Goal: Information Seeking & Learning: Learn about a topic

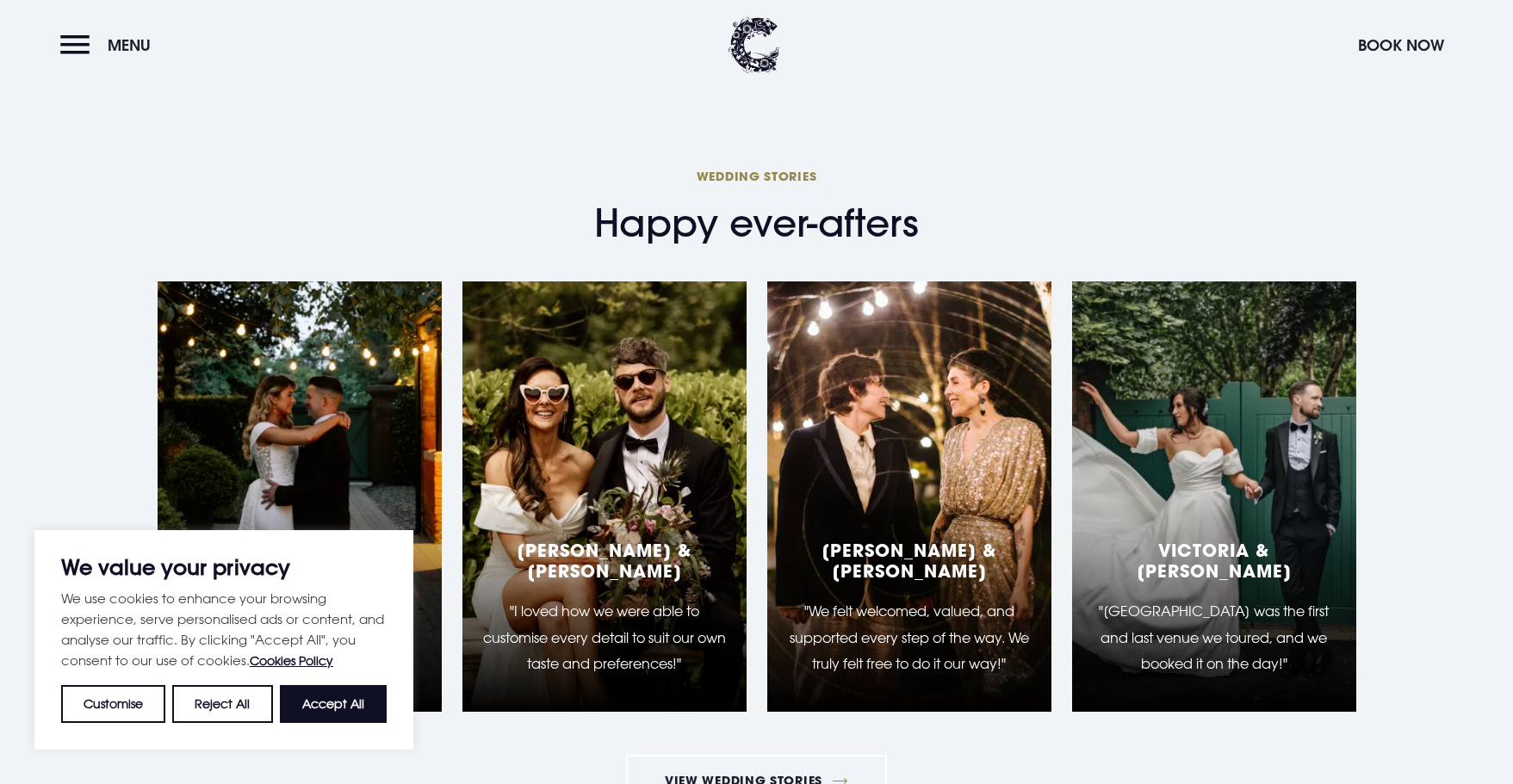
scroll to position [2840, 0]
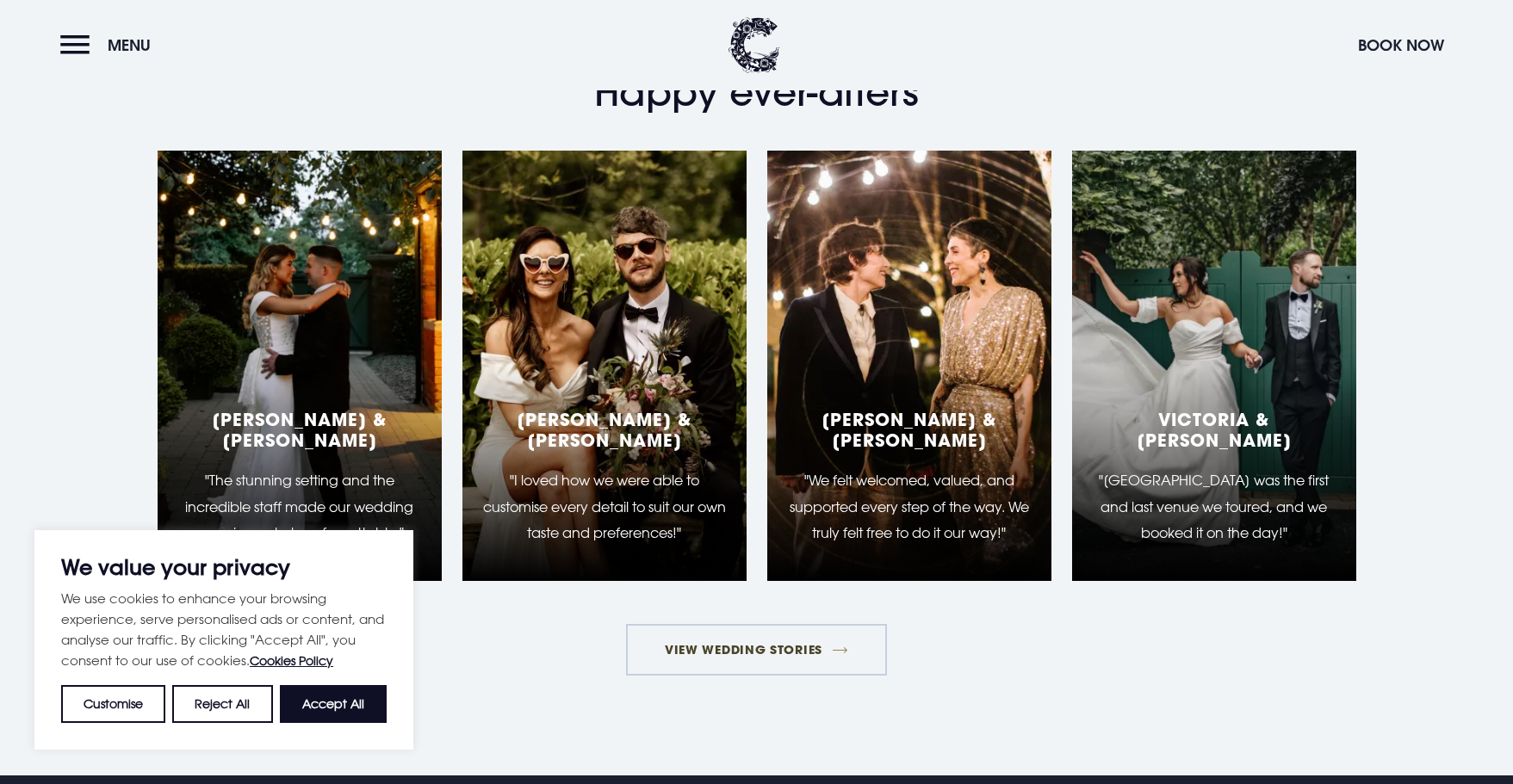
click at [720, 676] on link "View Wedding Stories" at bounding box center [756, 649] width 261 height 52
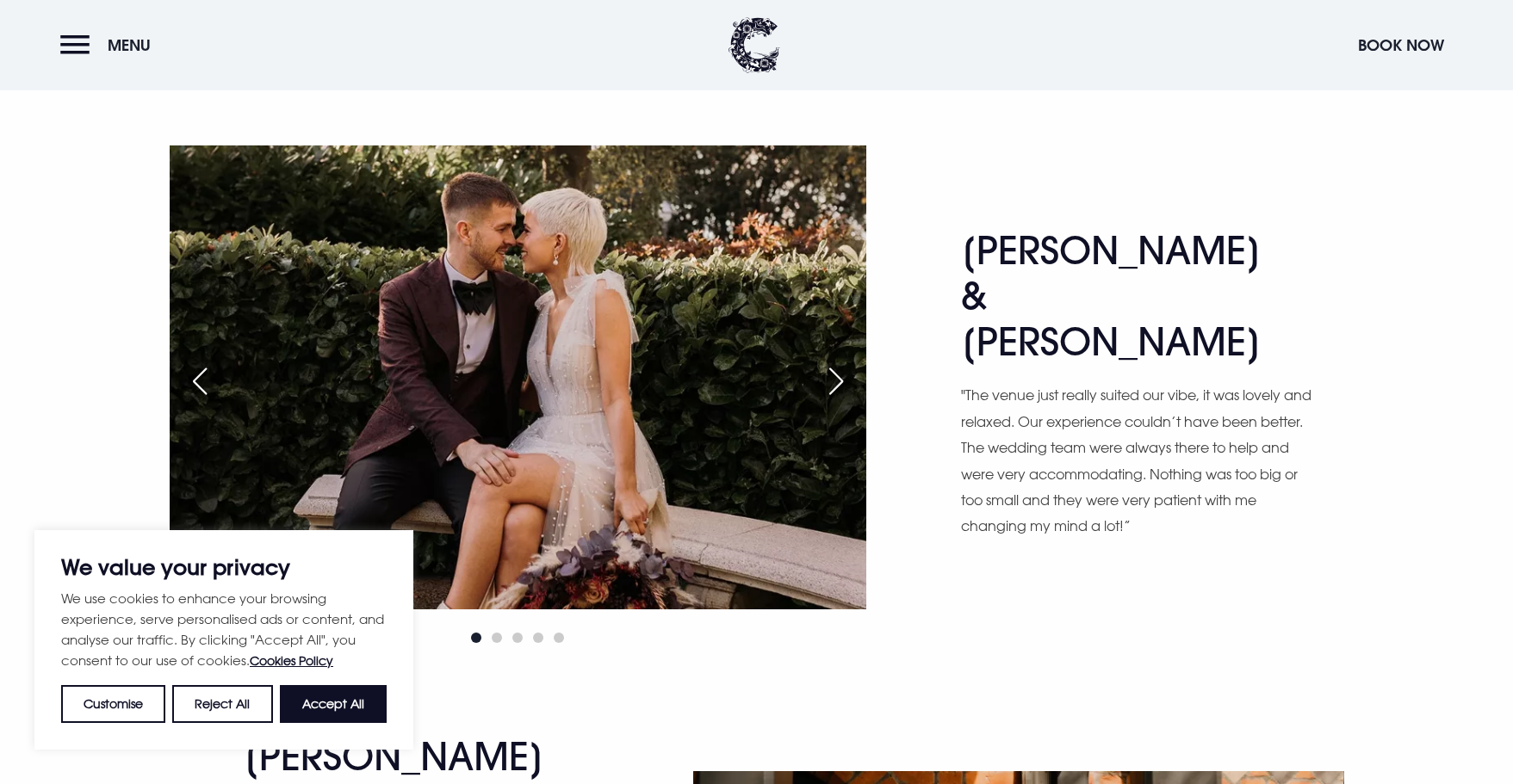
scroll to position [6627, 0]
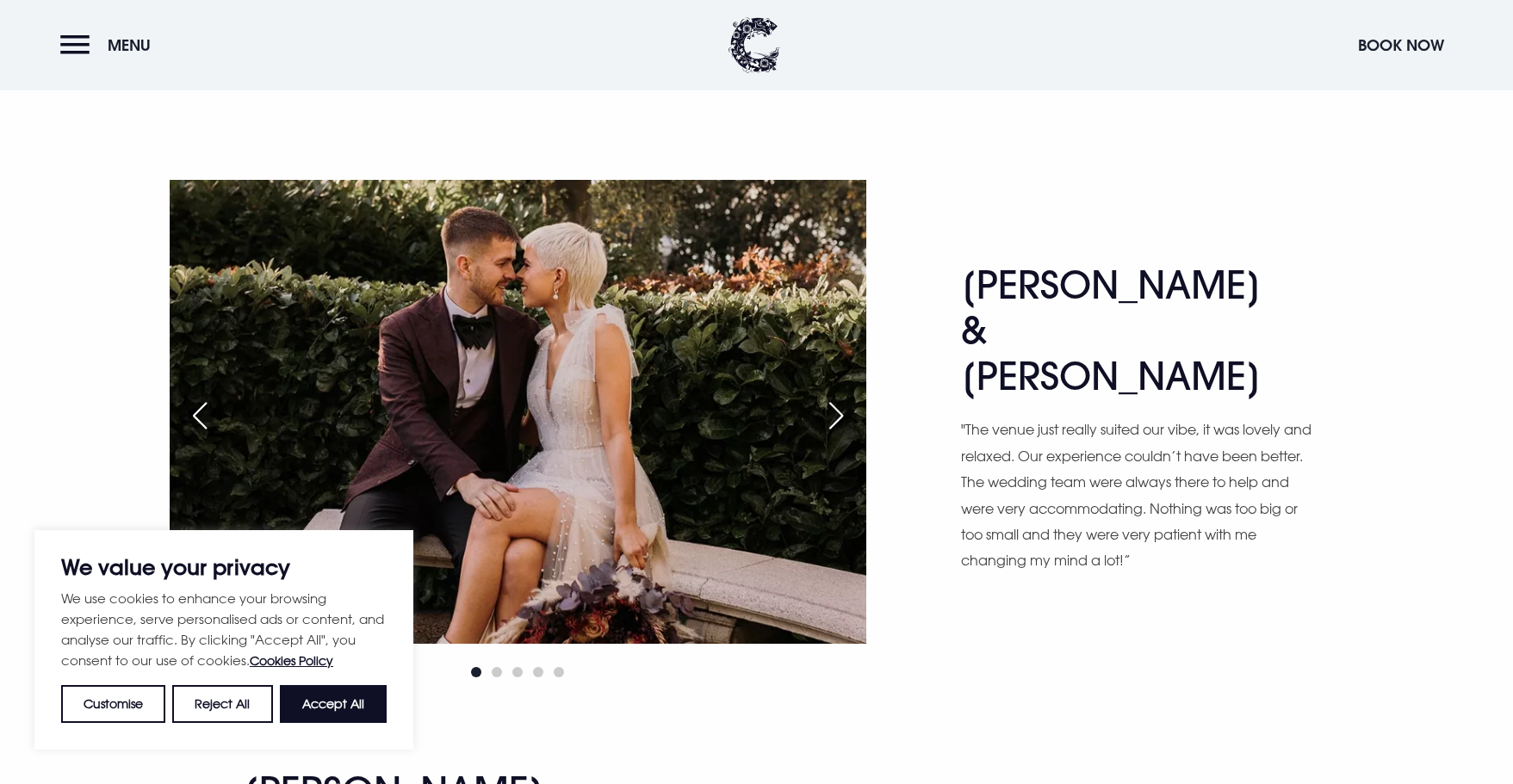
click at [837, 397] on div "Next slide" at bounding box center [836, 416] width 43 height 38
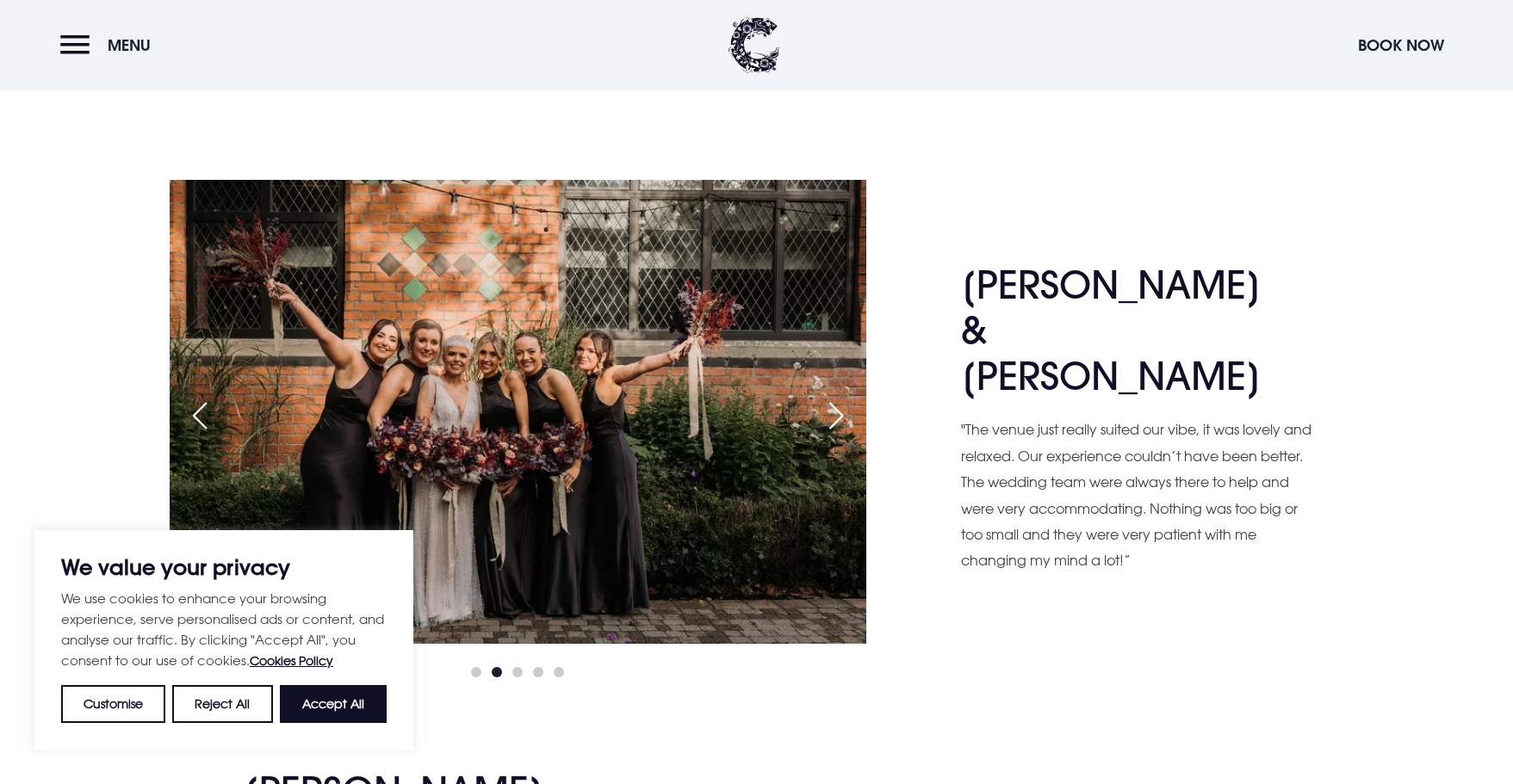
click at [837, 397] on div "Next slide" at bounding box center [836, 416] width 43 height 38
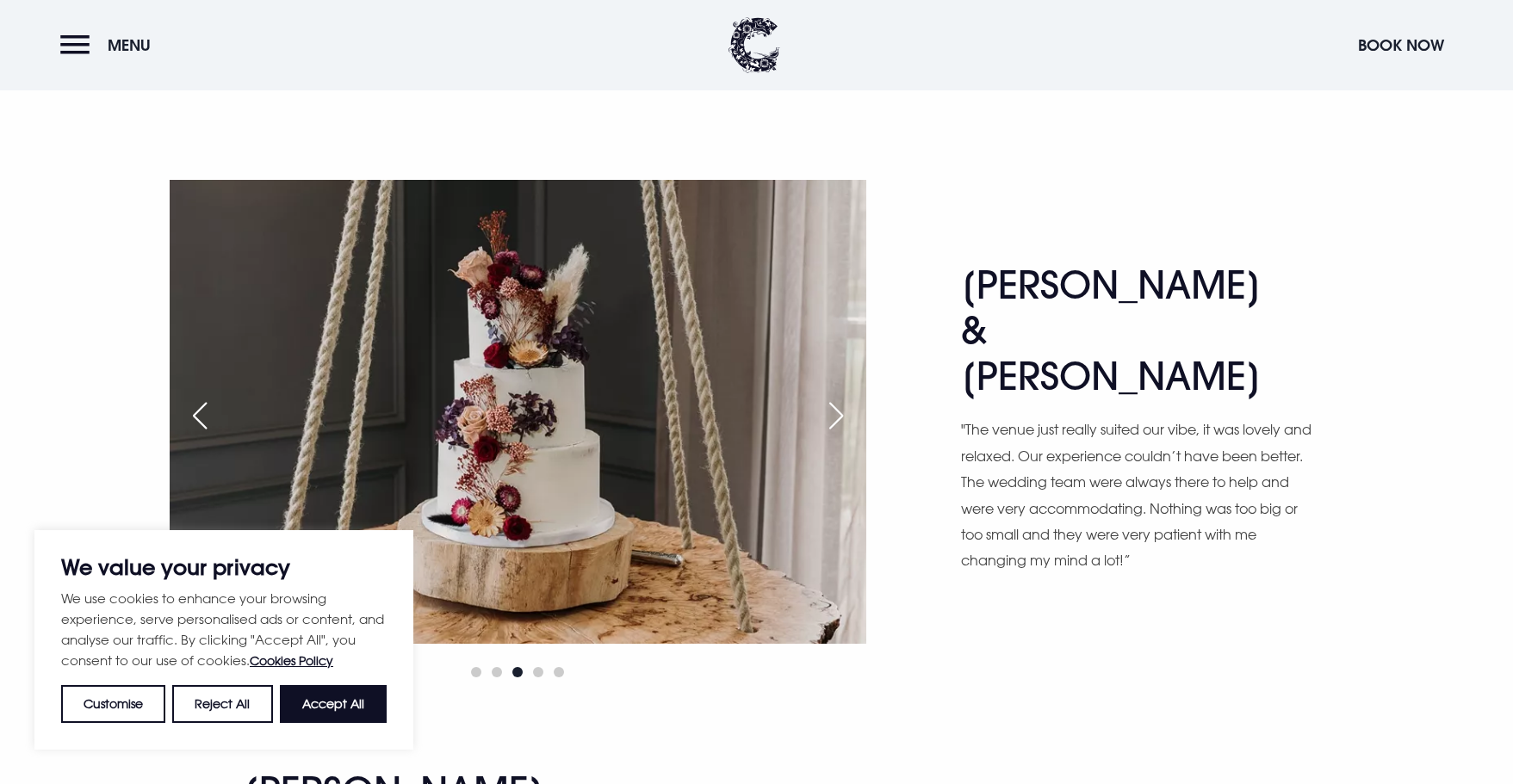
scroll to position [6626, 0]
click at [838, 397] on div "Next slide" at bounding box center [836, 416] width 43 height 38
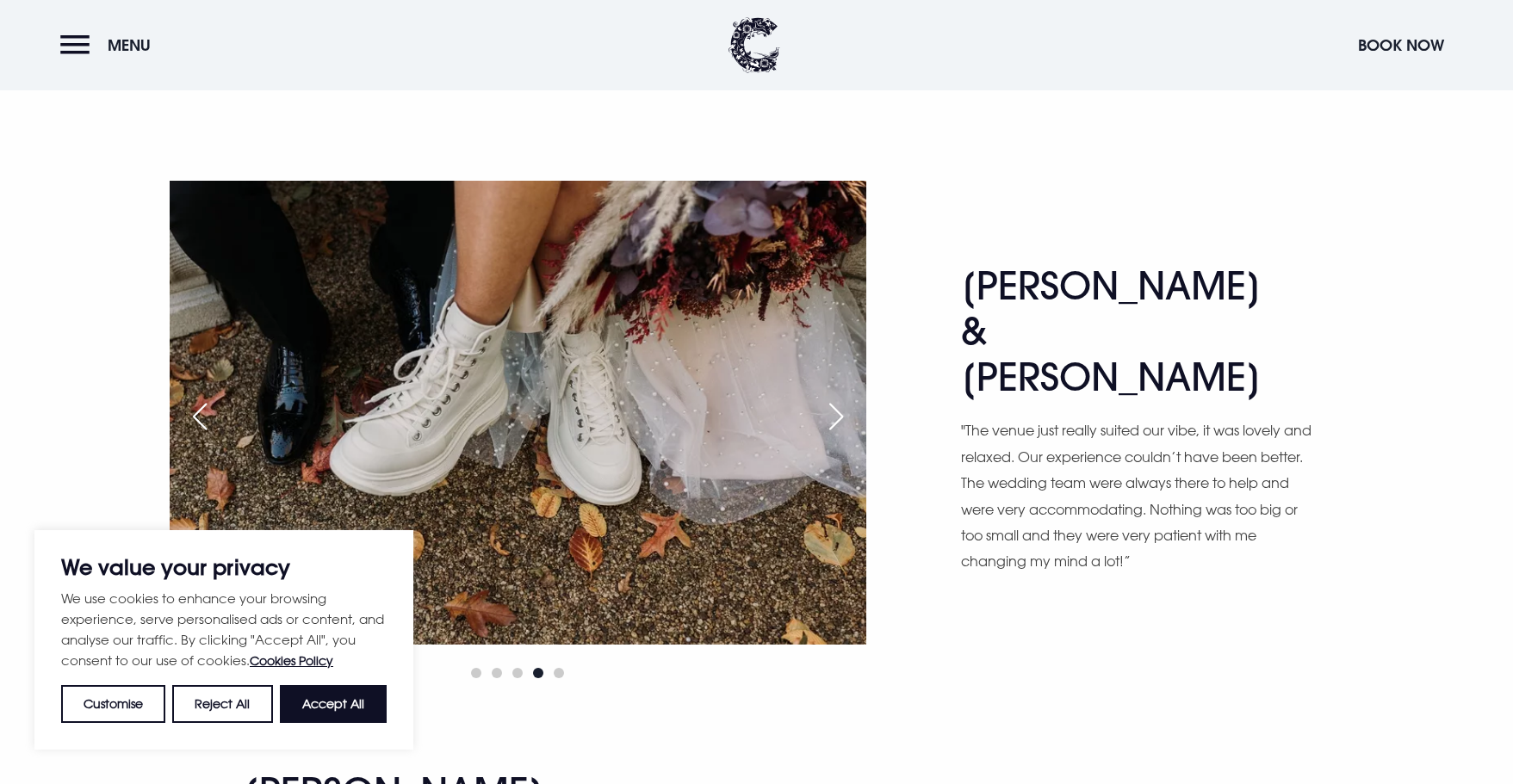
click at [838, 397] on div "Next slide" at bounding box center [836, 416] width 43 height 38
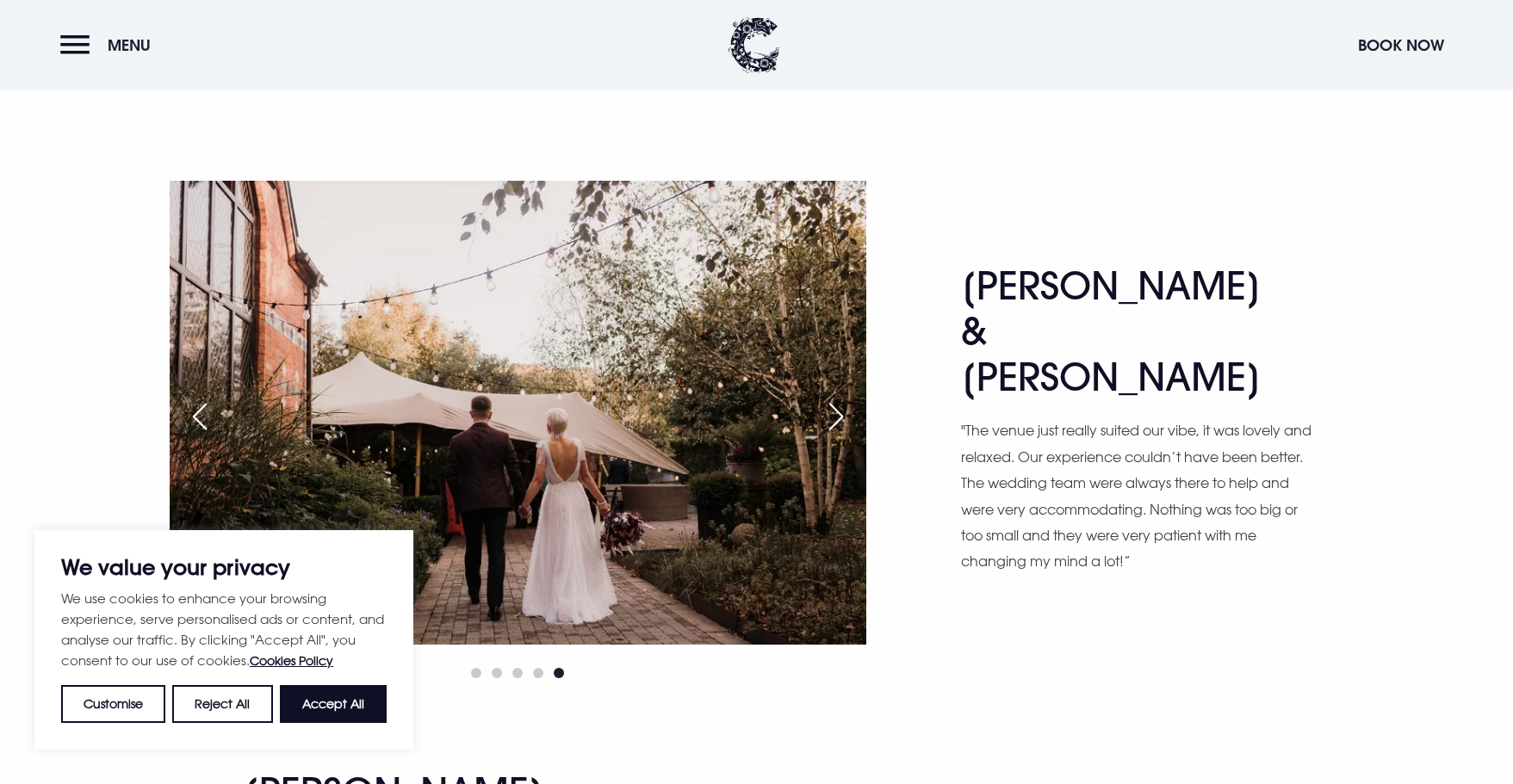
click at [838, 397] on div "Next slide" at bounding box center [836, 416] width 43 height 38
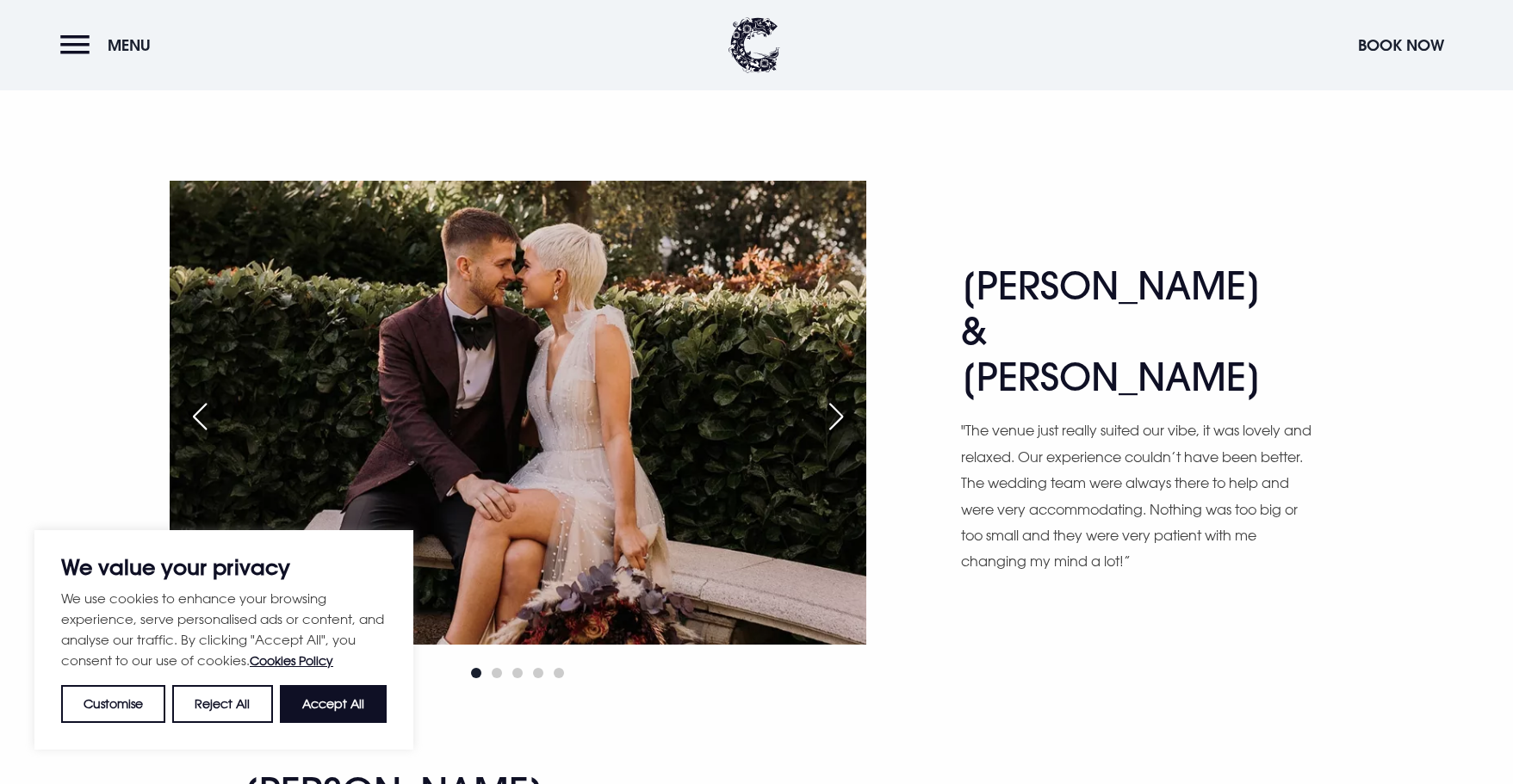
click at [838, 397] on div "Next slide" at bounding box center [836, 416] width 43 height 38
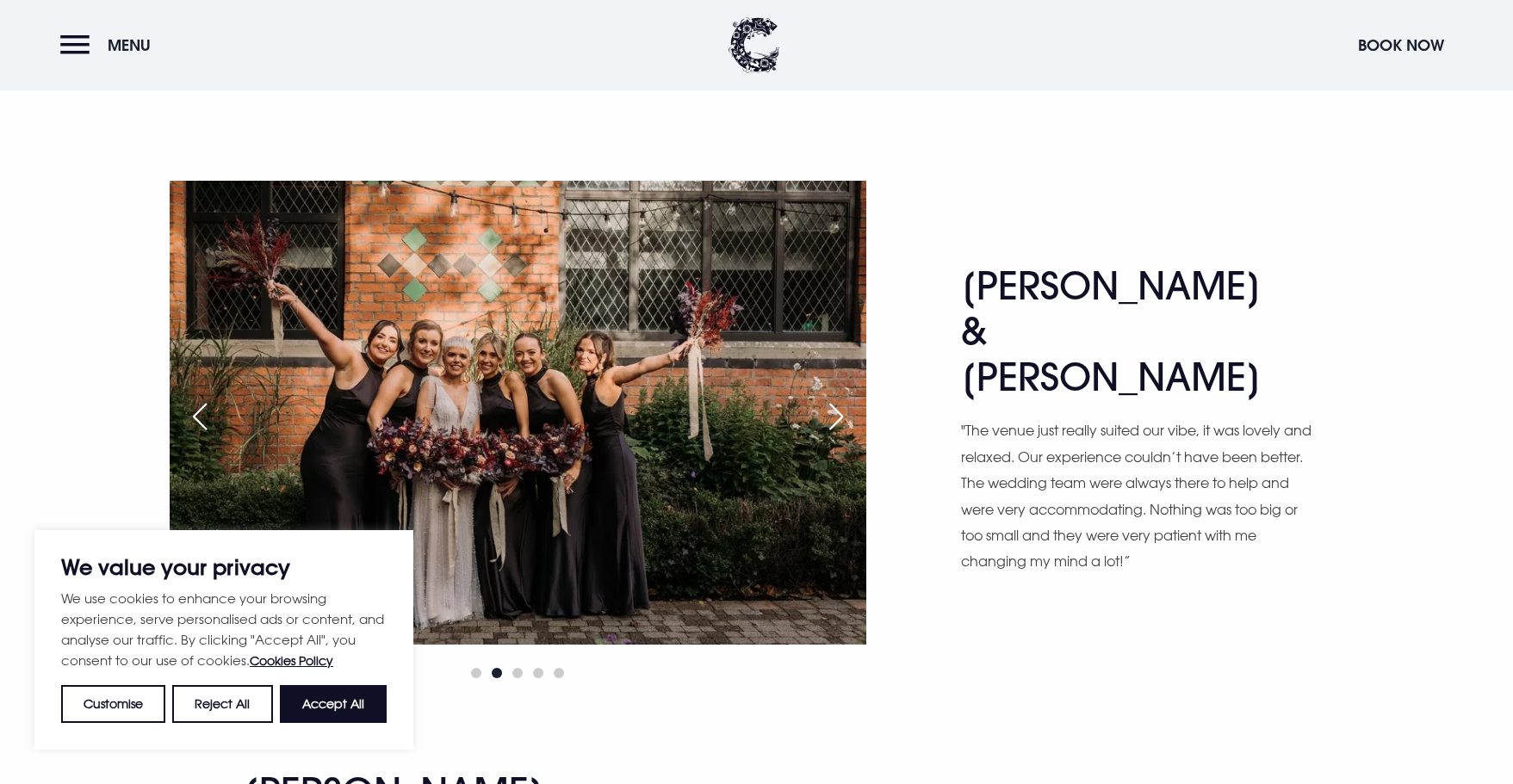
click at [838, 397] on div "Next slide" at bounding box center [836, 416] width 43 height 38
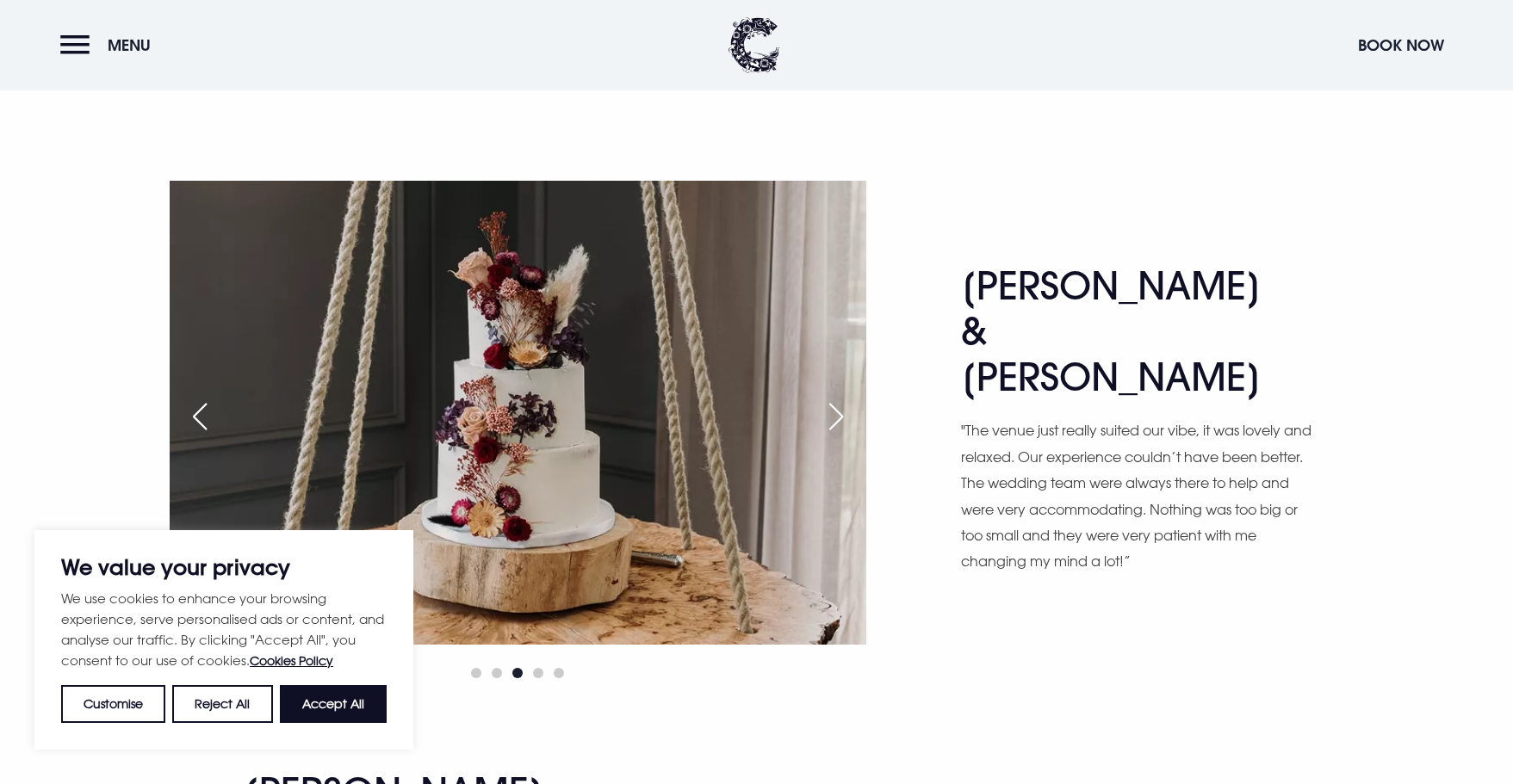
click at [838, 397] on div "Next slide" at bounding box center [836, 416] width 43 height 38
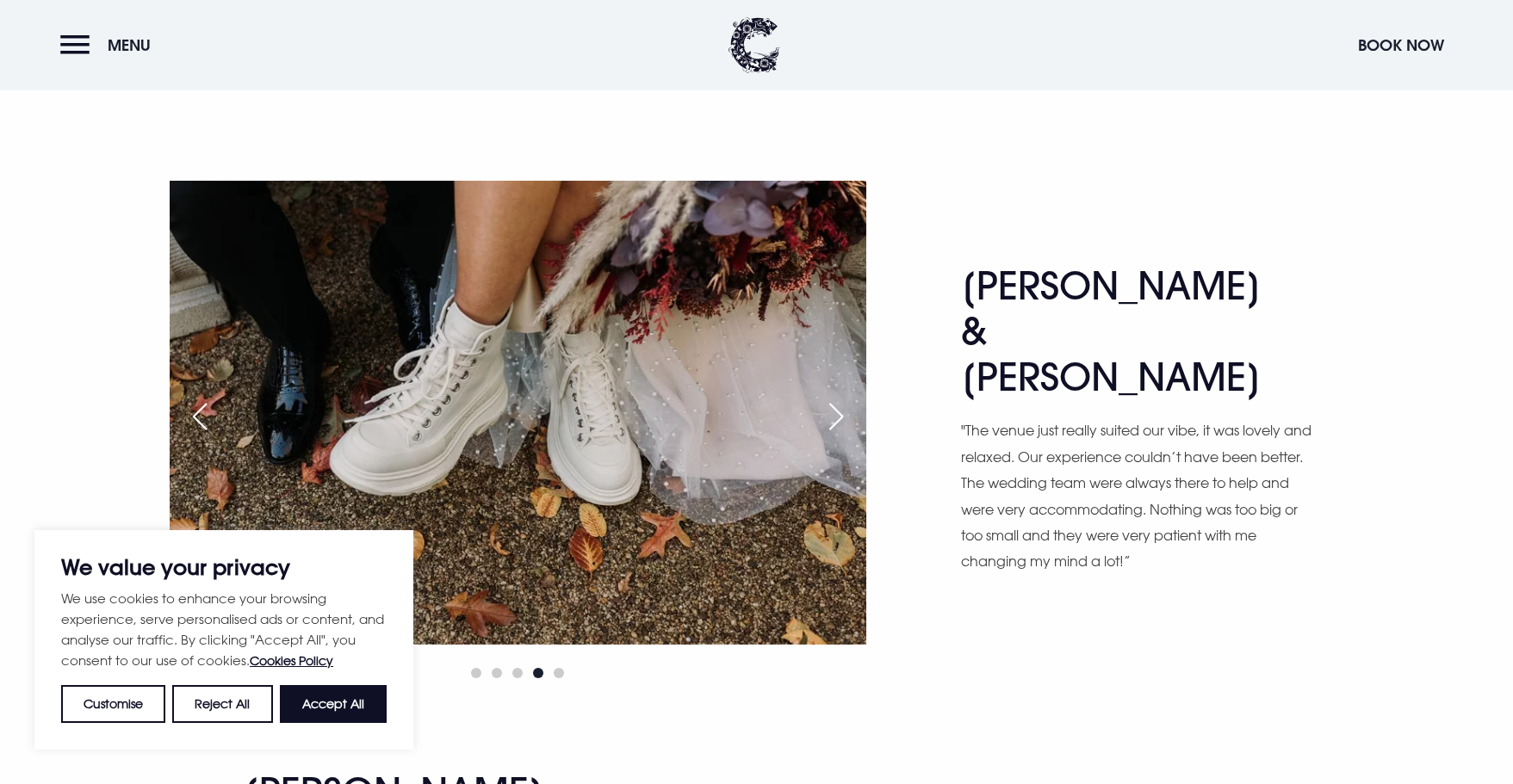
click at [838, 397] on div "Next slide" at bounding box center [836, 416] width 43 height 38
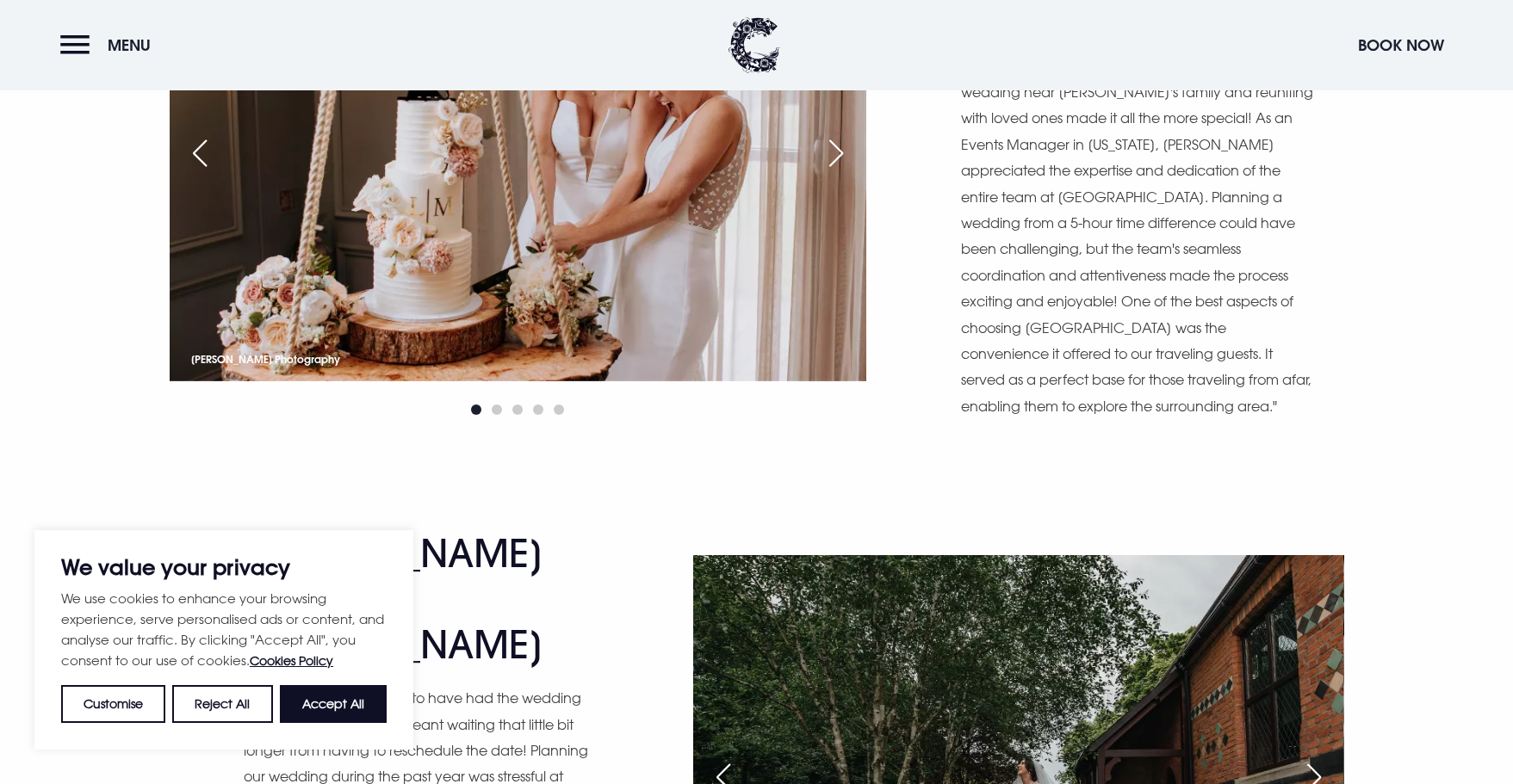
scroll to position [12994, 0]
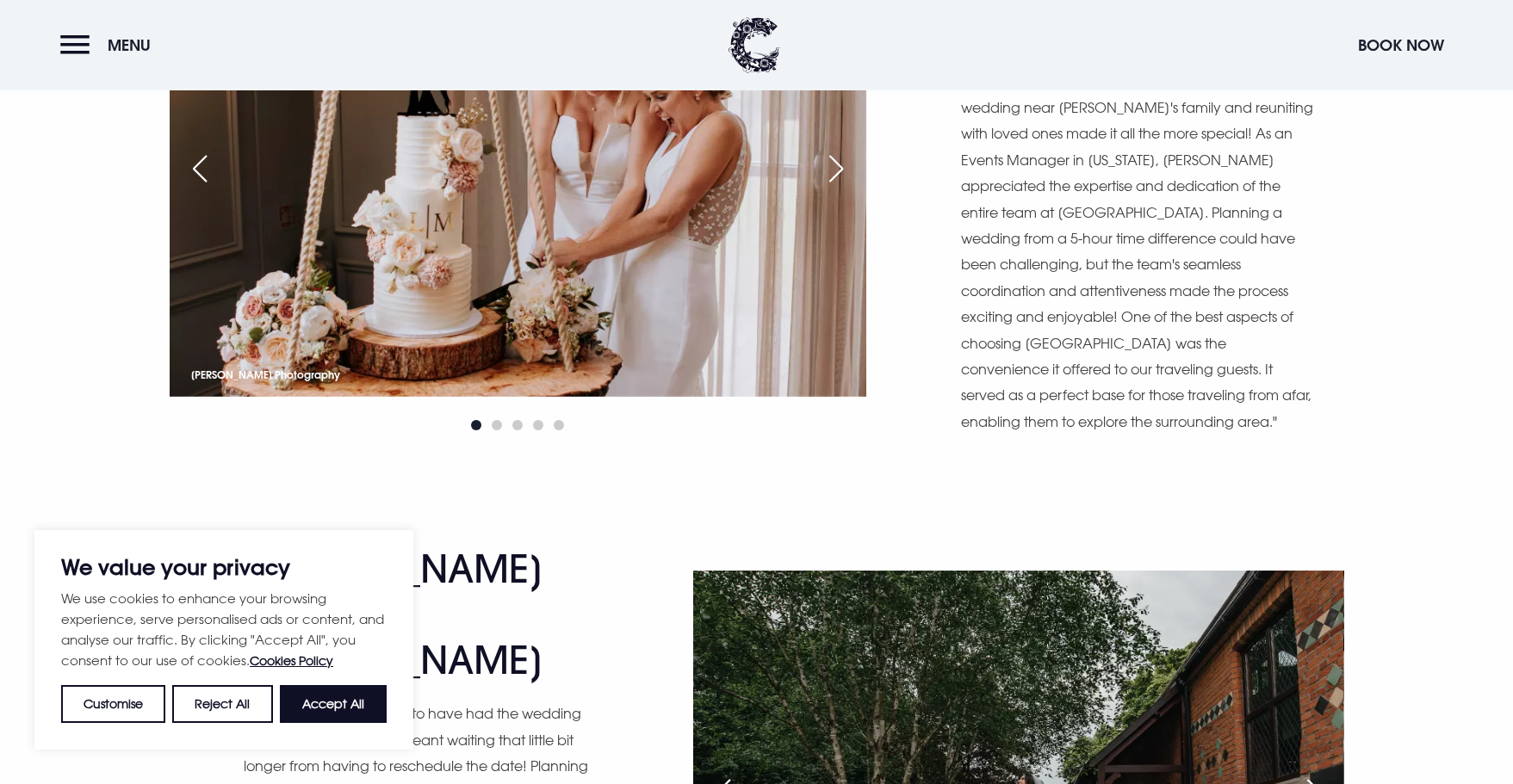
click at [1329, 774] on div "Next slide" at bounding box center [1314, 792] width 43 height 38
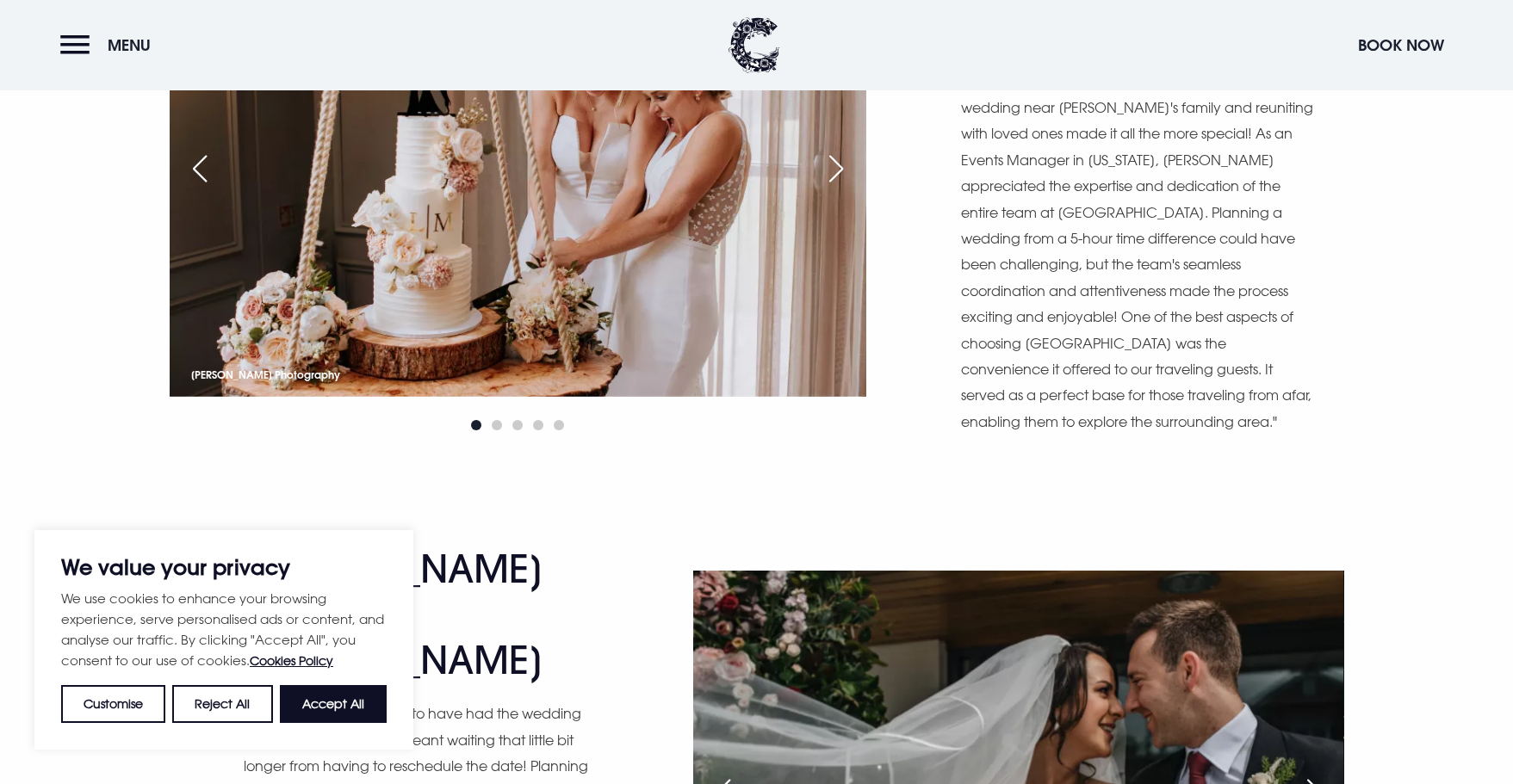
click at [1329, 774] on div "Next slide" at bounding box center [1314, 792] width 43 height 38
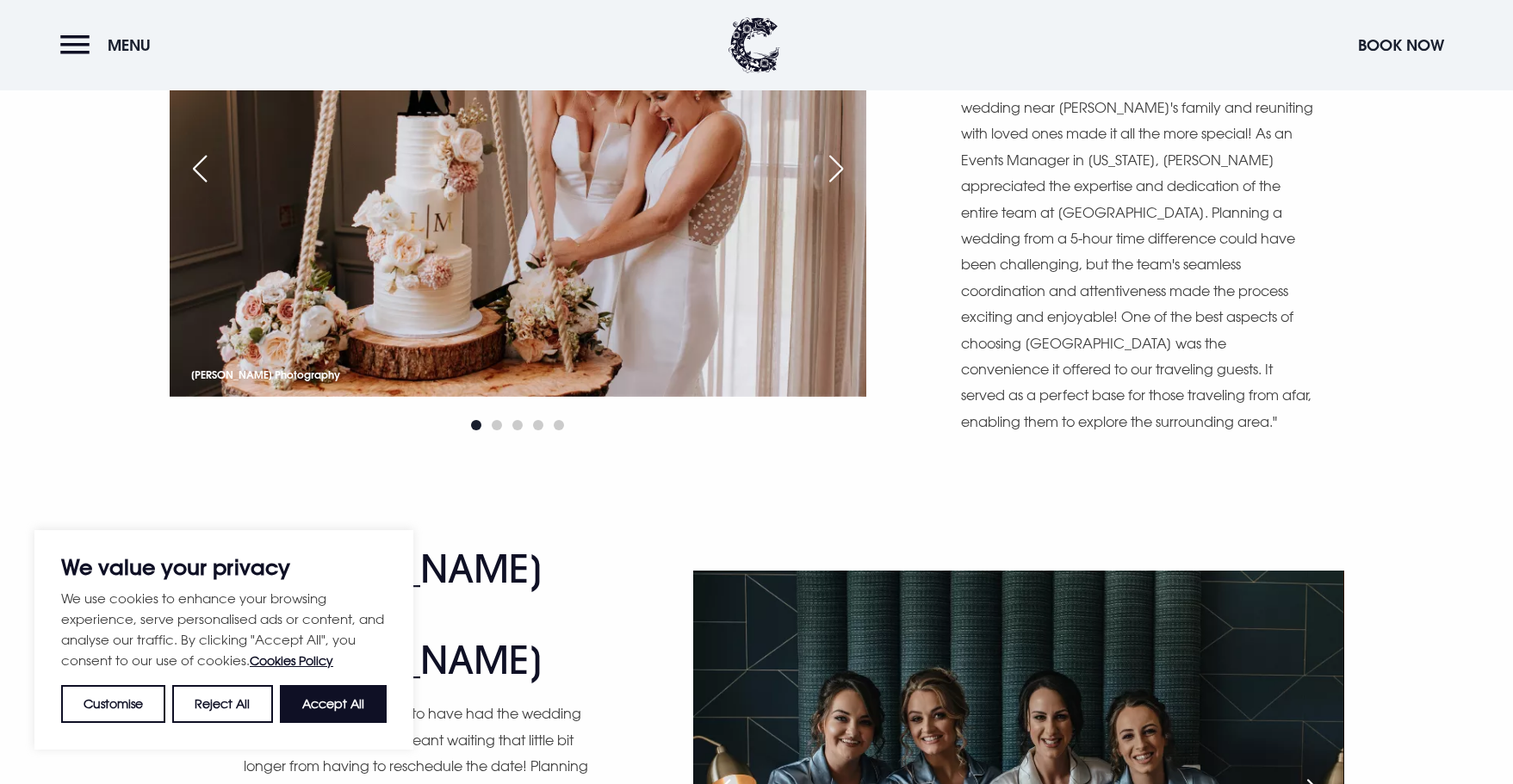
click at [1329, 774] on div "Next slide" at bounding box center [1314, 792] width 43 height 38
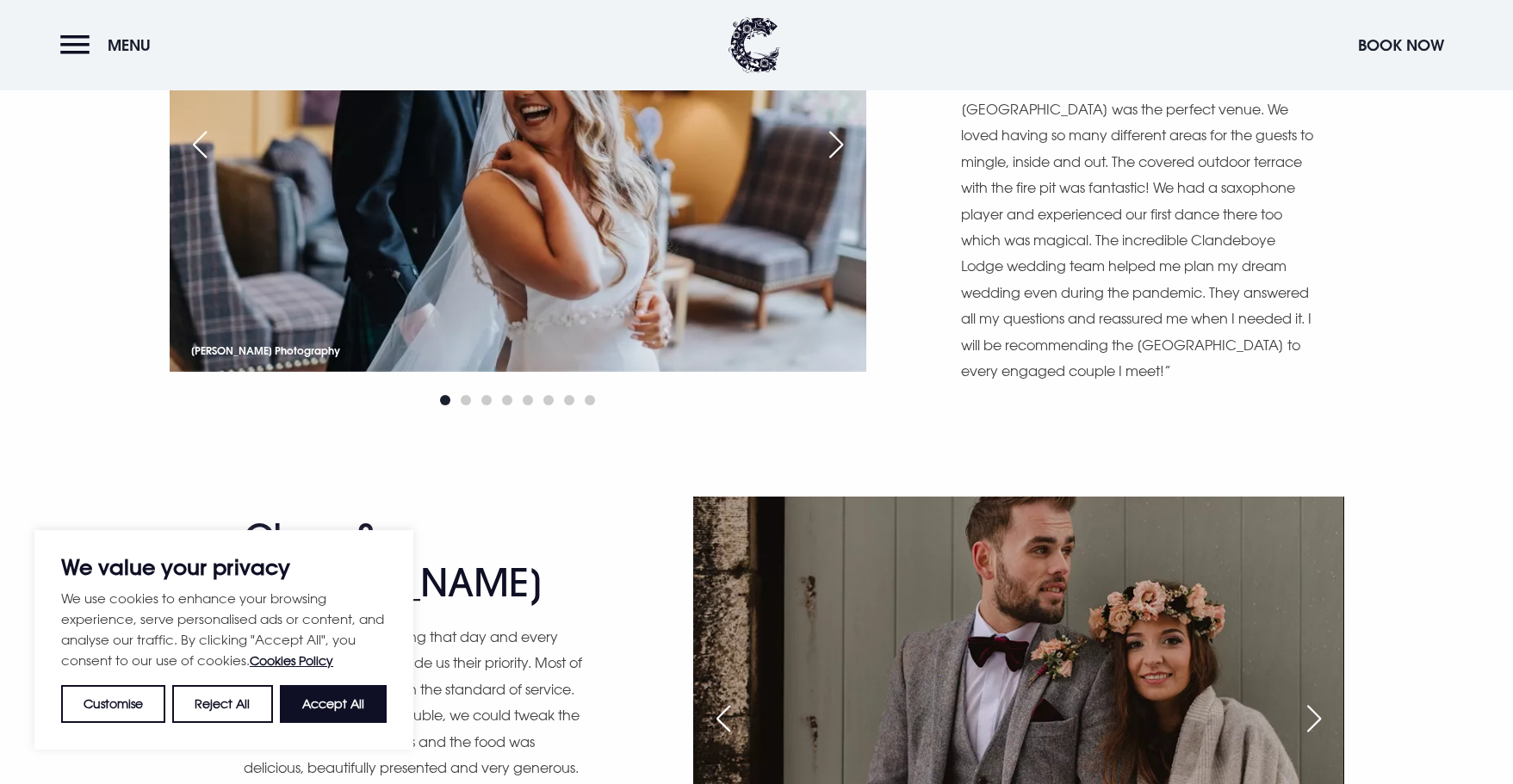
scroll to position [11789, 0]
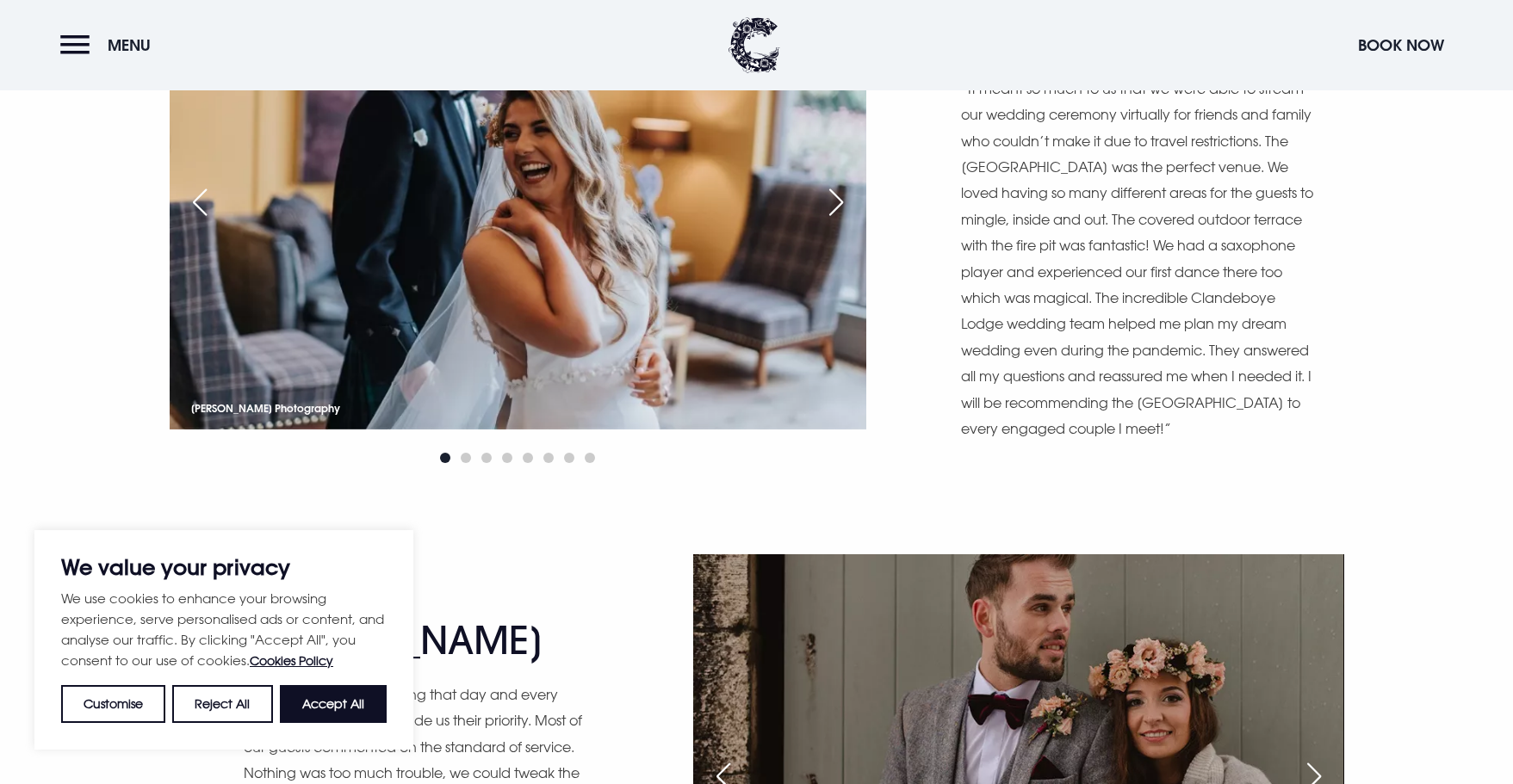
click at [1333, 758] on div "Next slide" at bounding box center [1314, 776] width 43 height 38
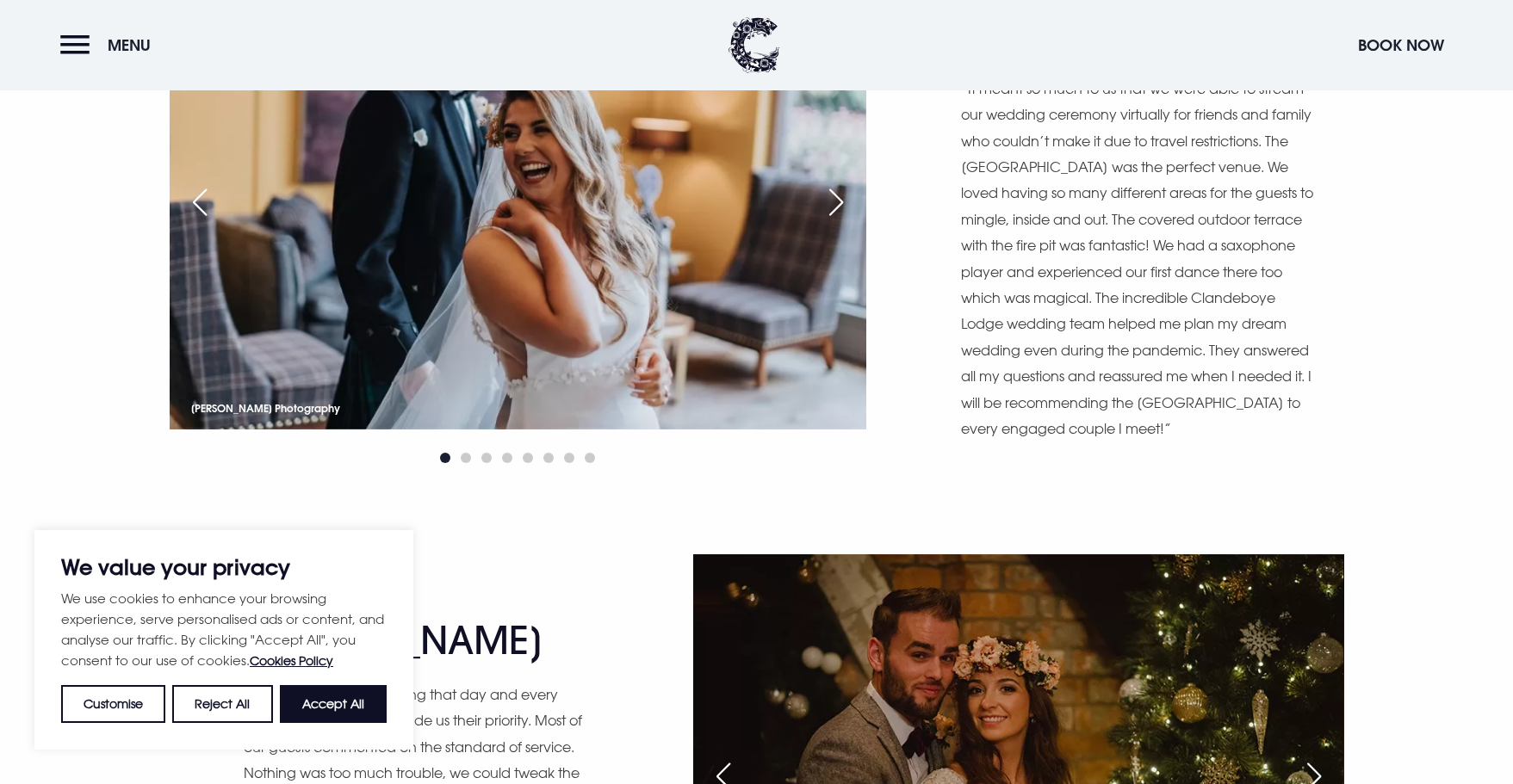
click at [1332, 758] on div "Next slide" at bounding box center [1314, 776] width 43 height 38
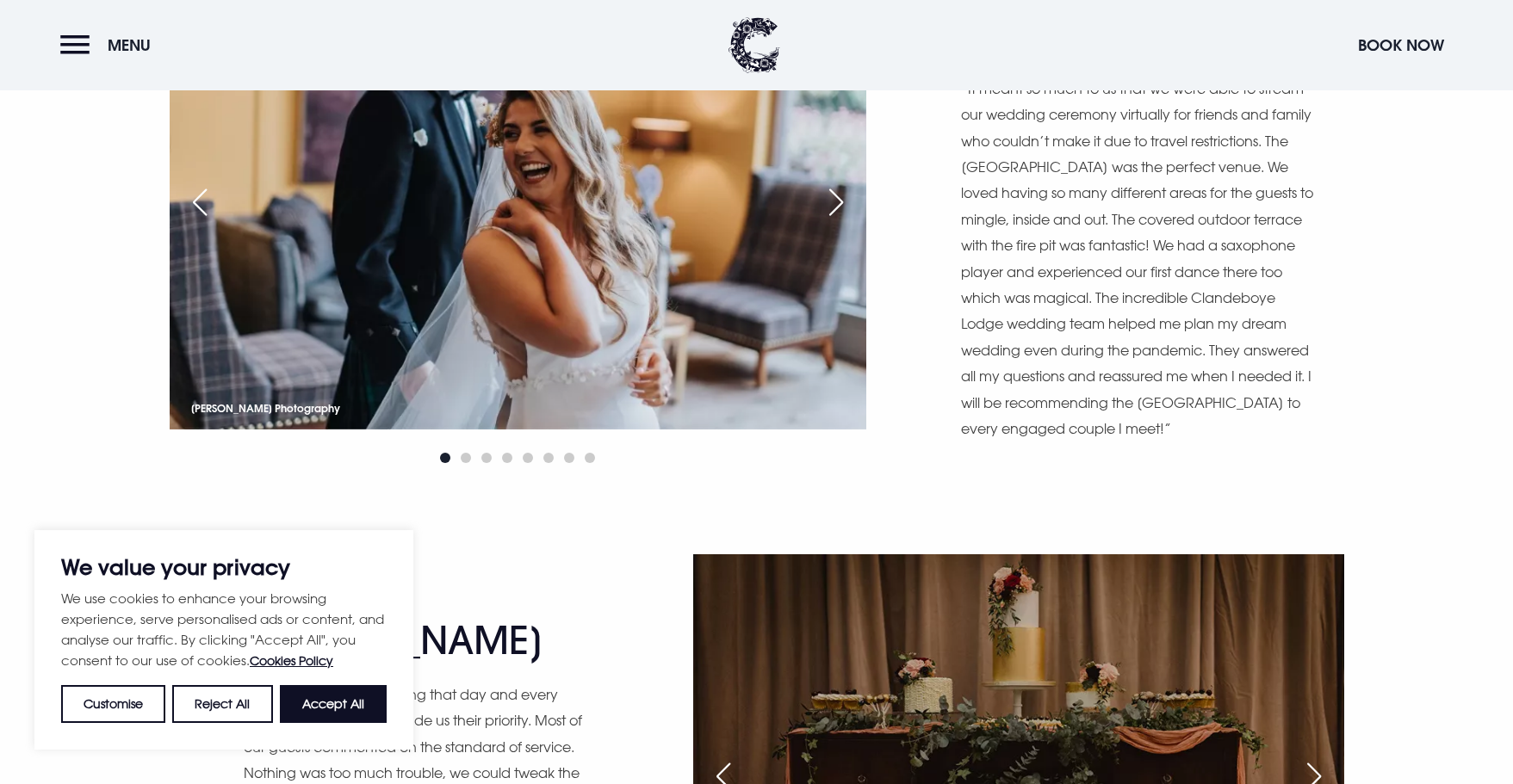
click at [1332, 758] on div "Next slide" at bounding box center [1314, 776] width 43 height 38
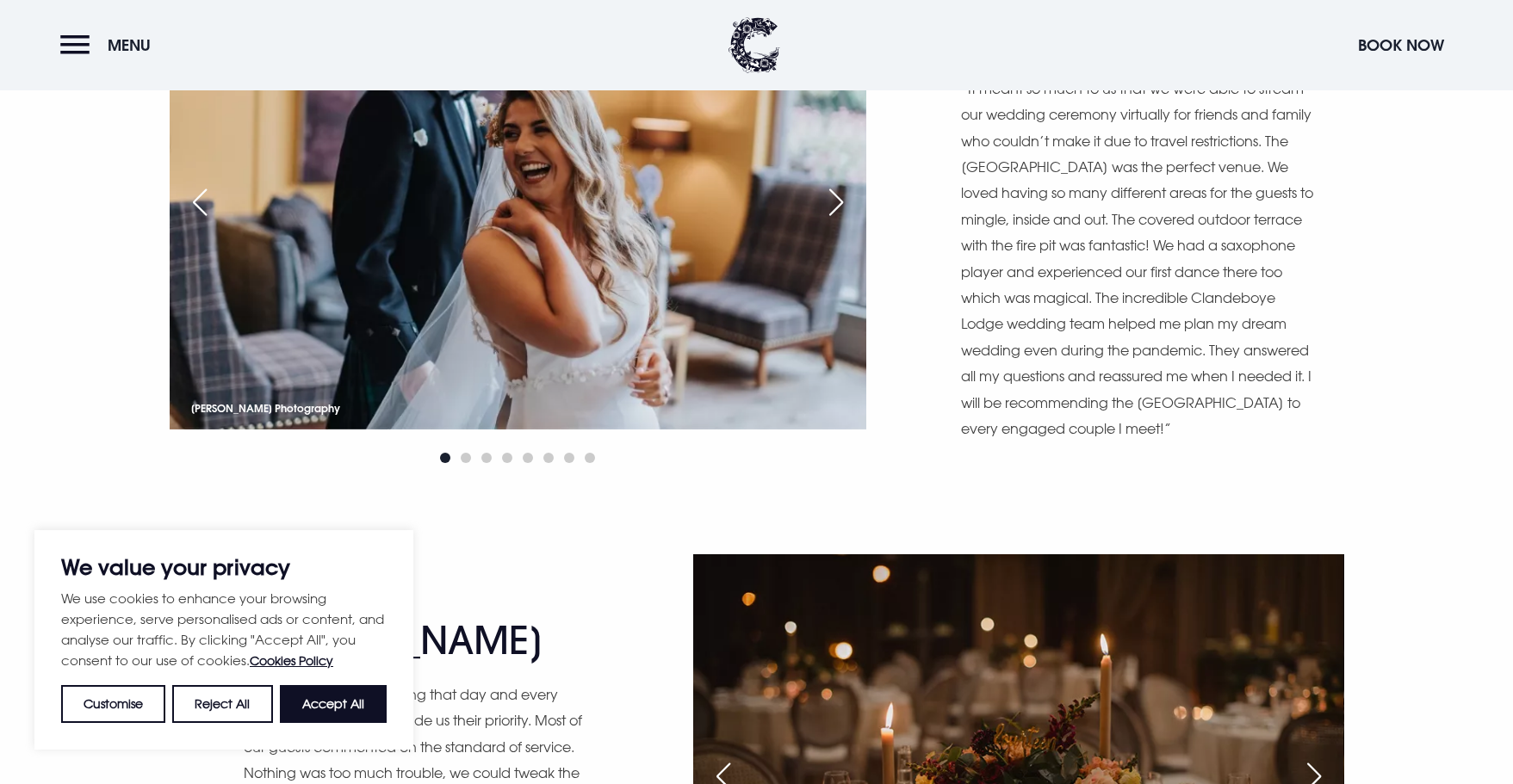
click at [1332, 758] on div "Next slide" at bounding box center [1314, 776] width 43 height 38
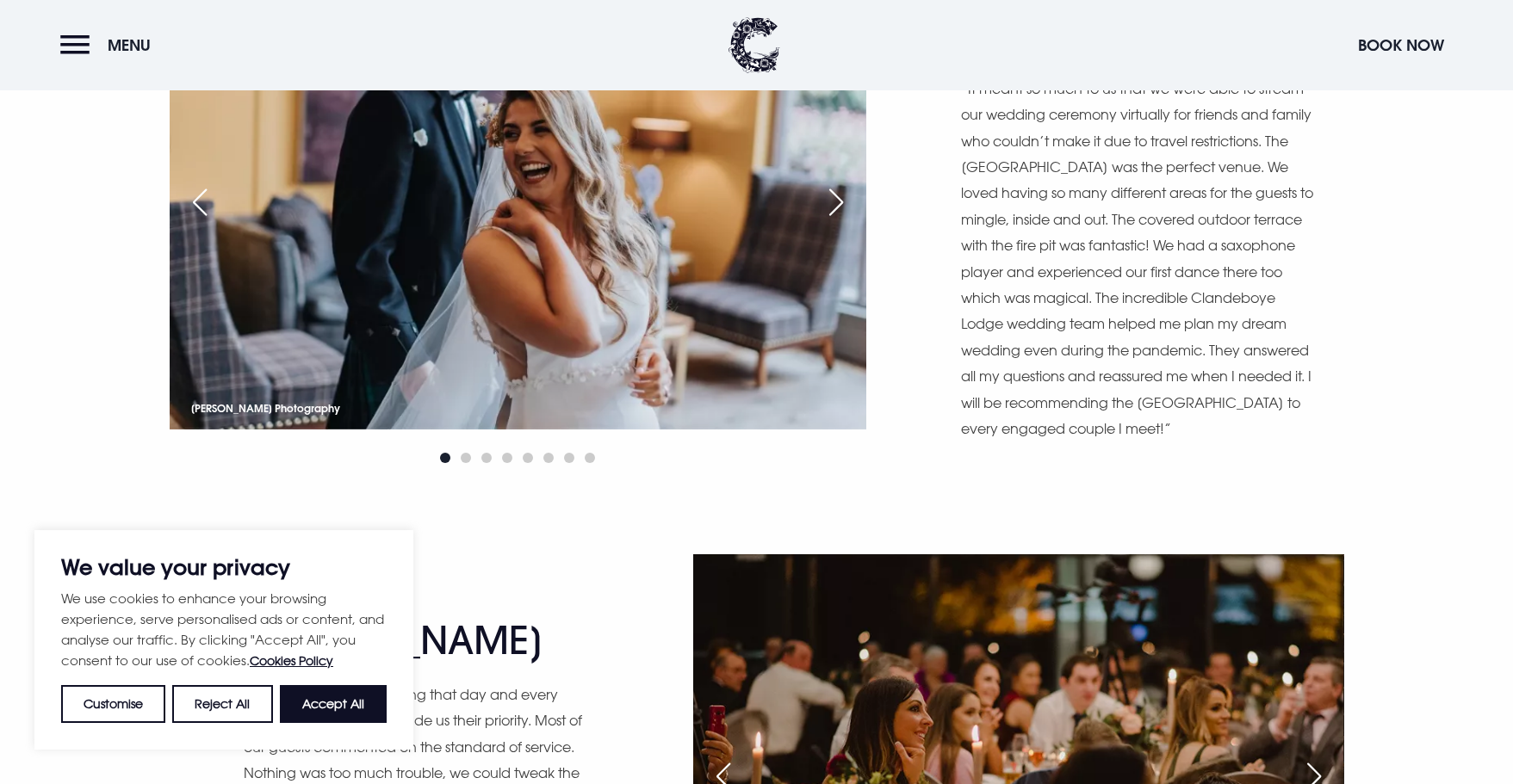
click at [1332, 758] on div "Next slide" at bounding box center [1314, 776] width 43 height 38
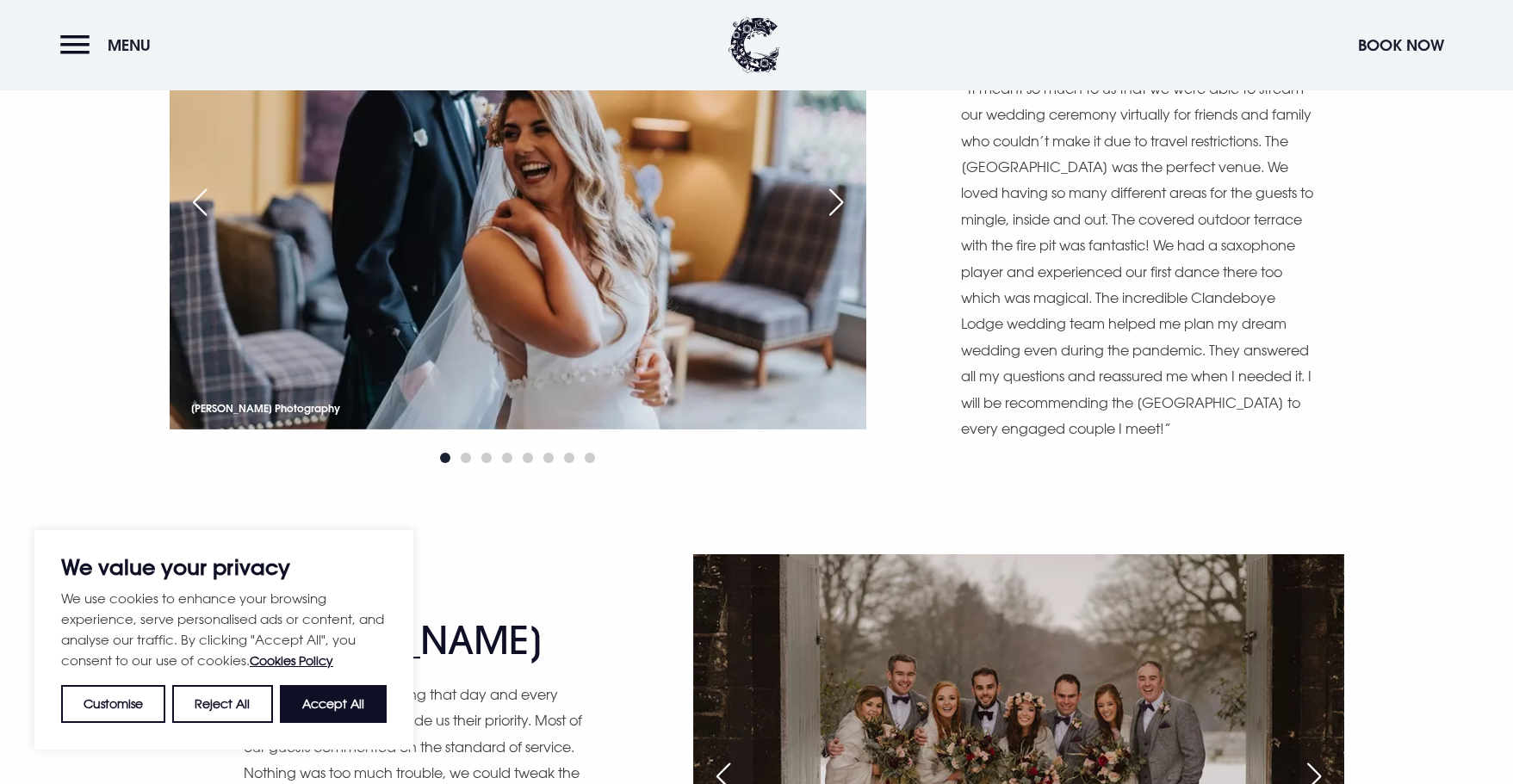
click at [720, 758] on div "Previous slide" at bounding box center [723, 776] width 43 height 38
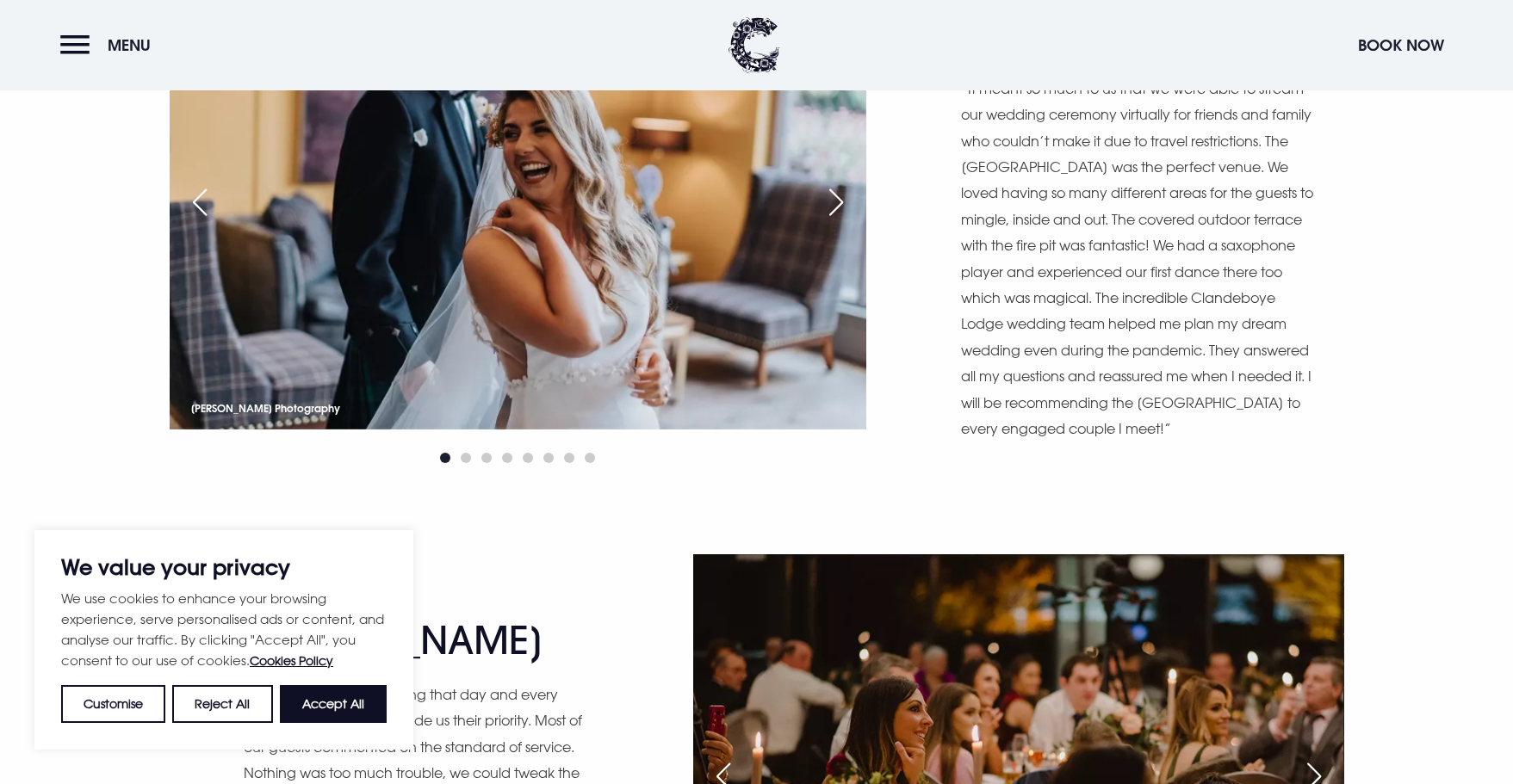
click at [720, 758] on div "Previous slide" at bounding box center [723, 776] width 43 height 38
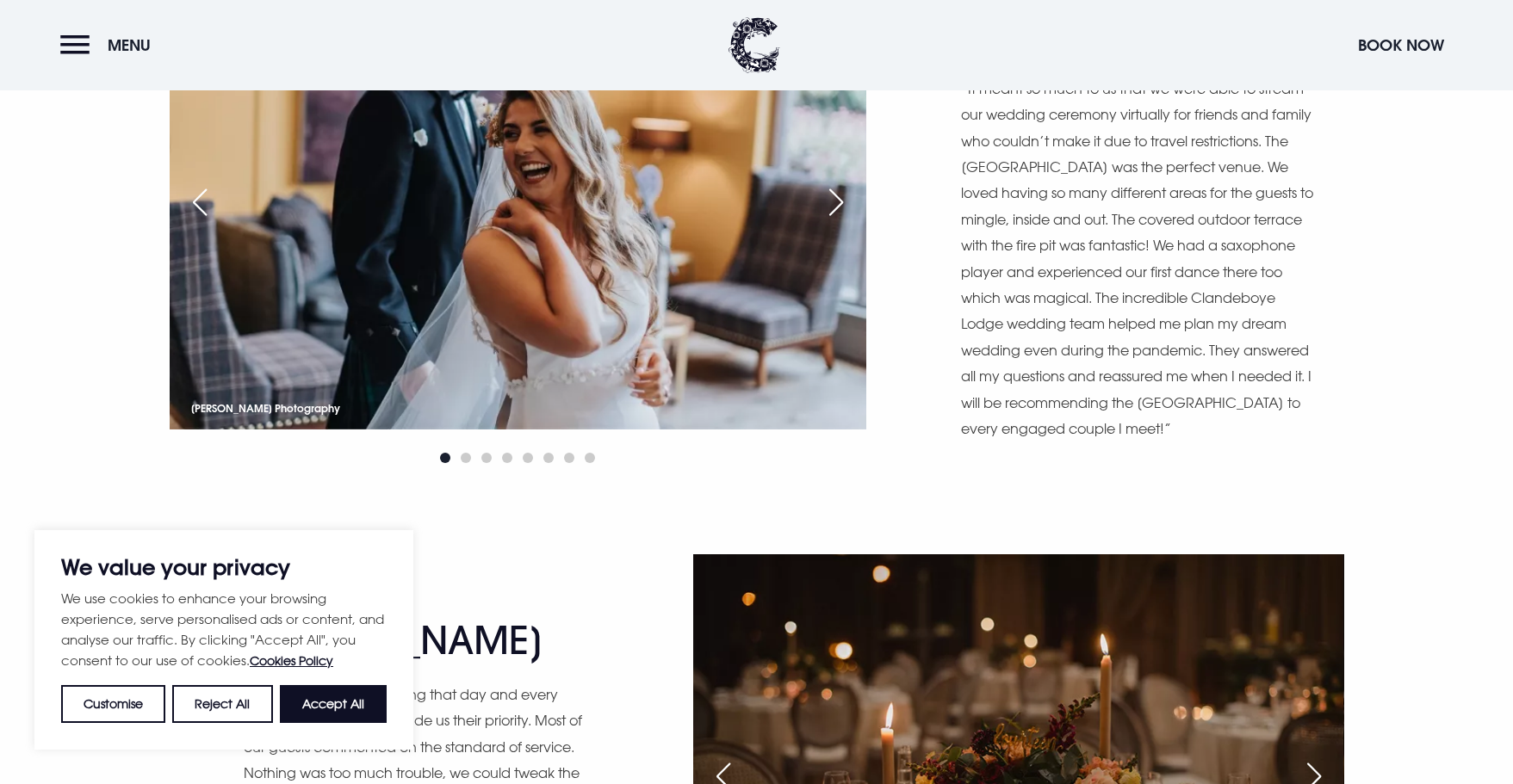
click at [720, 758] on div "Previous slide" at bounding box center [723, 776] width 43 height 38
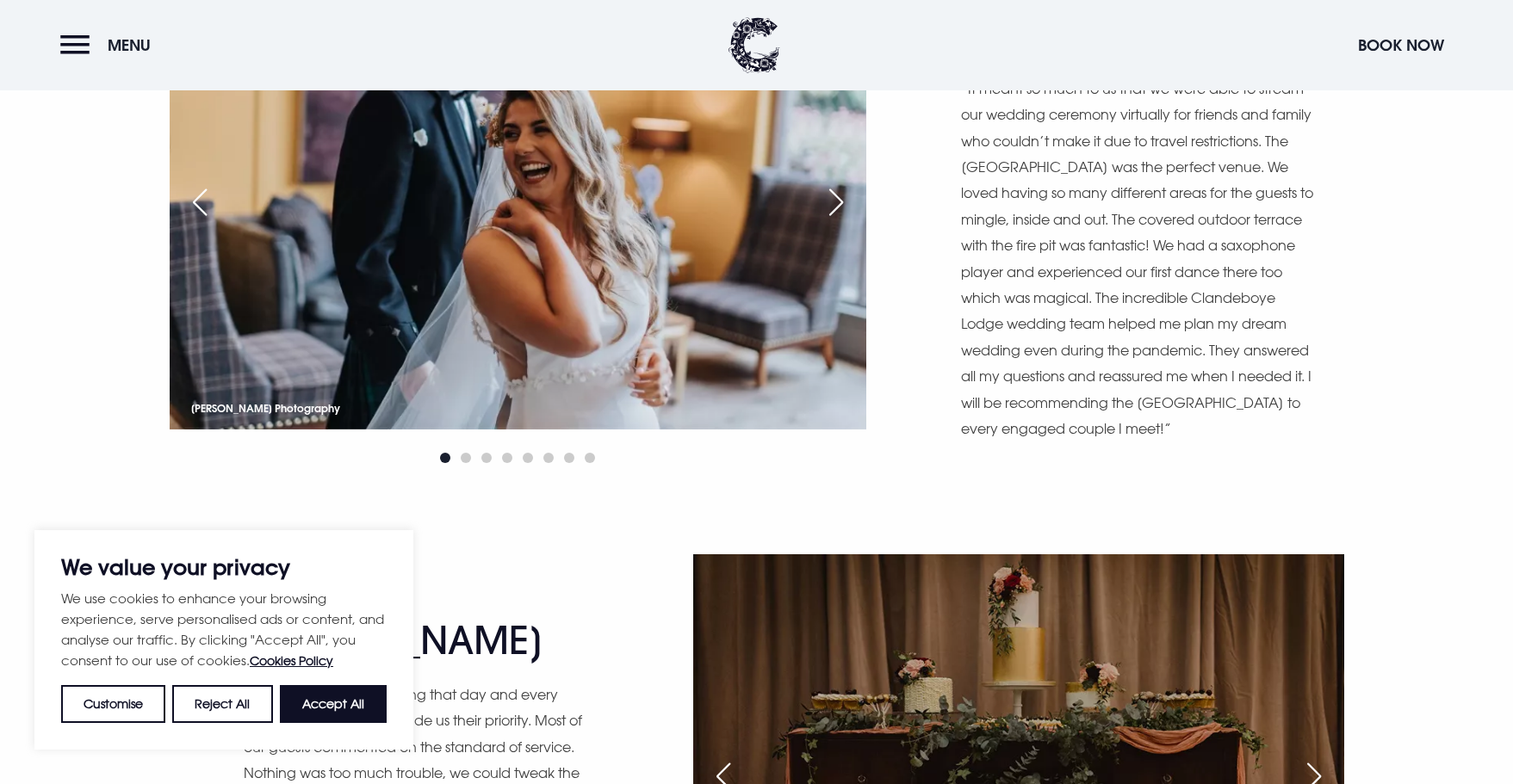
click at [720, 758] on div "Previous slide" at bounding box center [723, 776] width 43 height 38
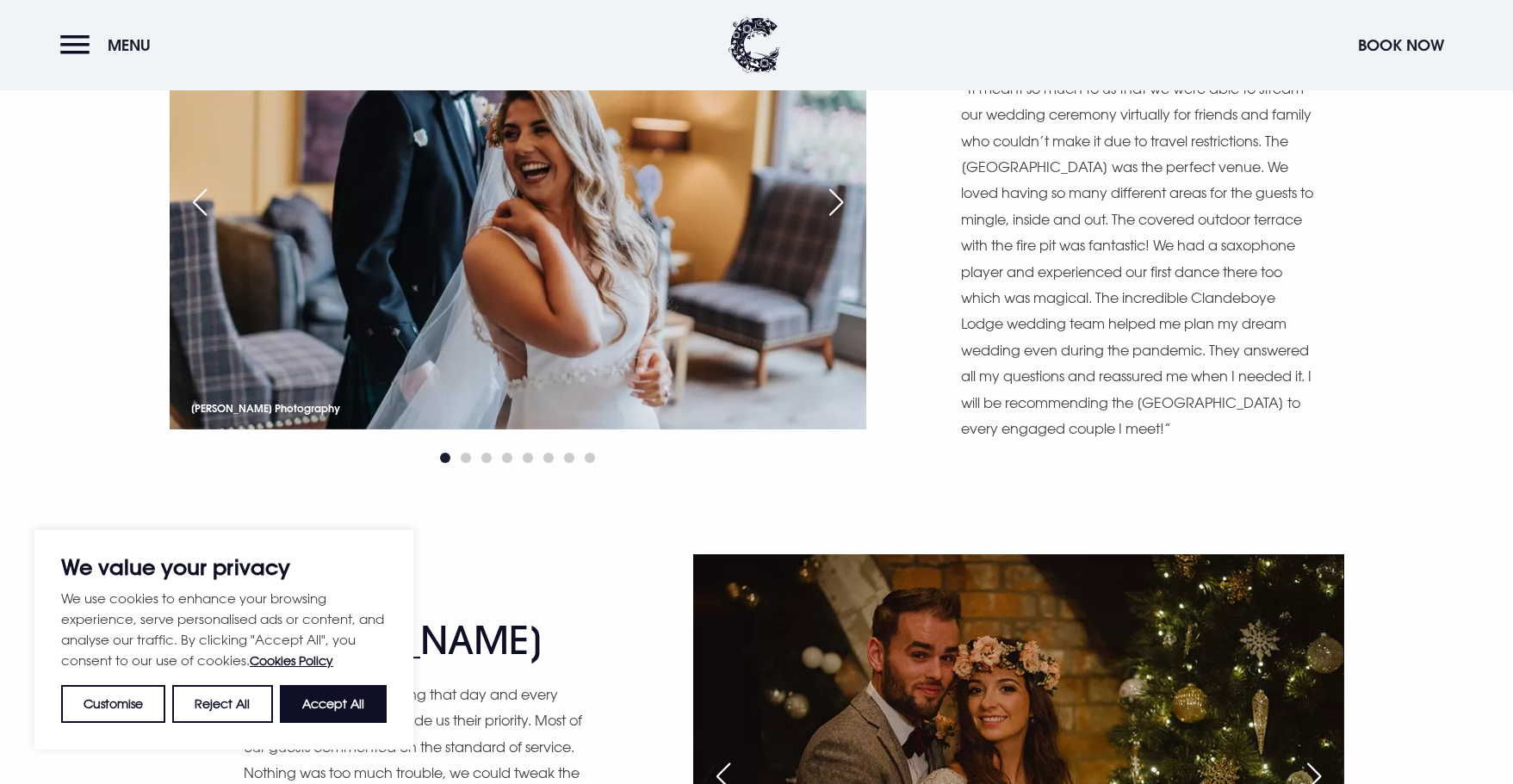
click at [720, 758] on div "Previous slide" at bounding box center [723, 776] width 43 height 38
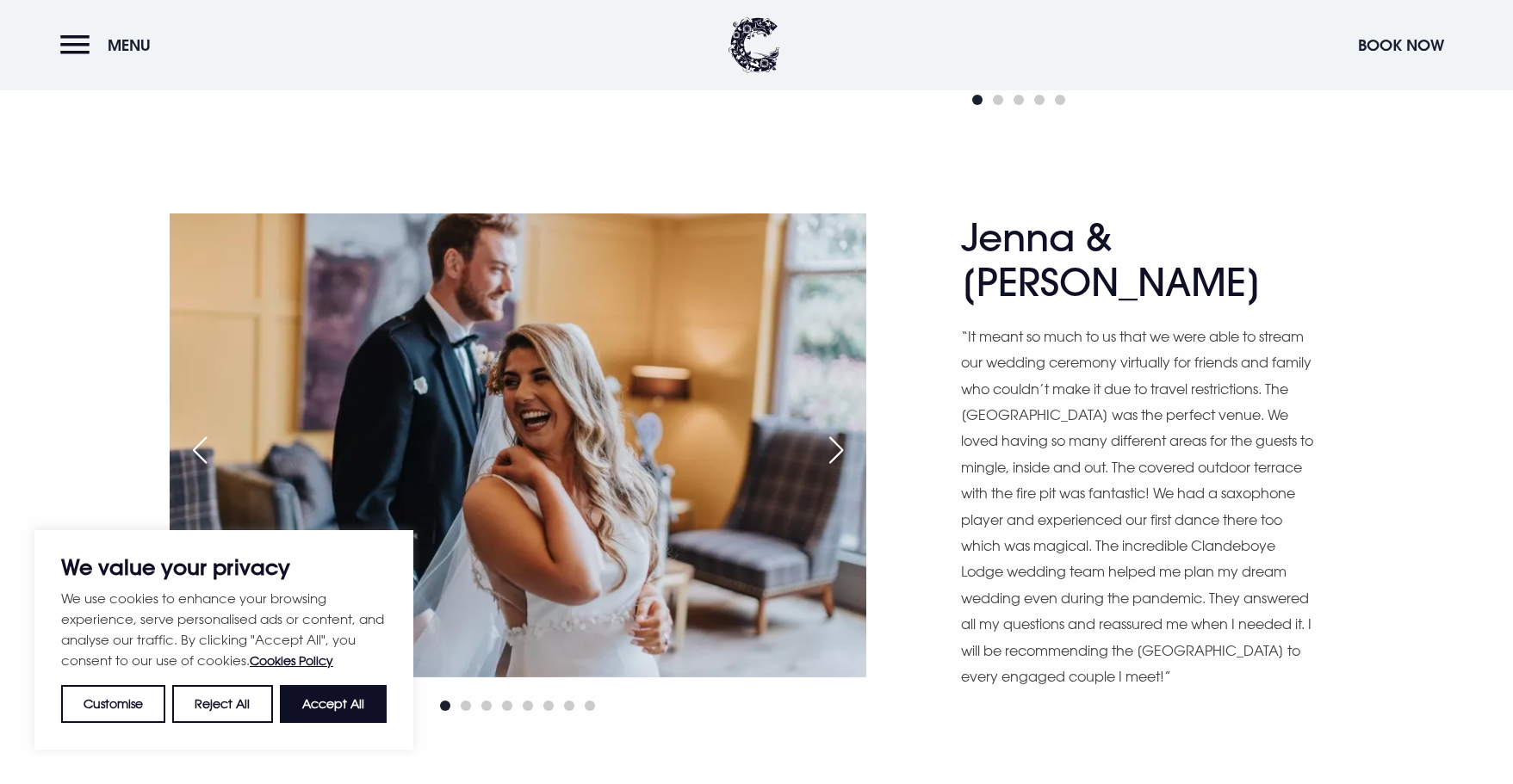
scroll to position [11703, 0]
